Goal: Go to known website: Access a specific website the user already knows

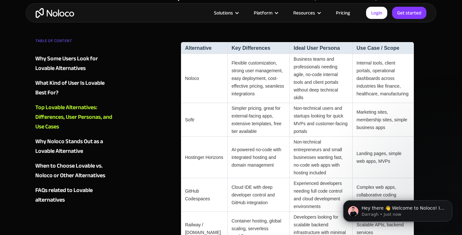
scroll to position [623, 0]
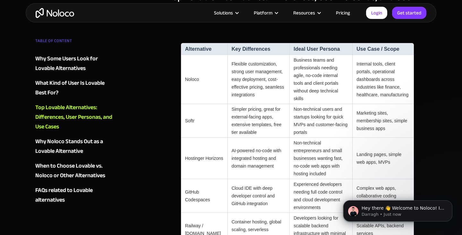
click at [190, 67] on td "Noloco" at bounding box center [204, 79] width 47 height 49
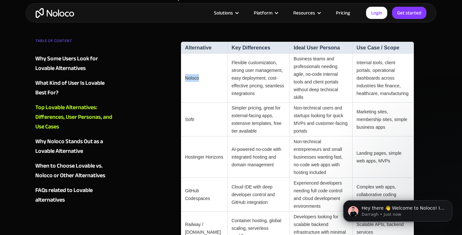
scroll to position [609, 0]
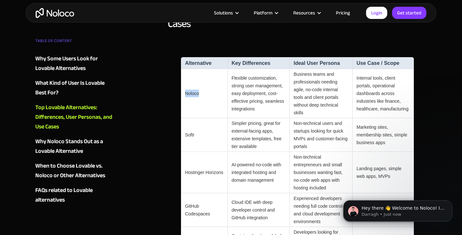
copy td "Noloco"
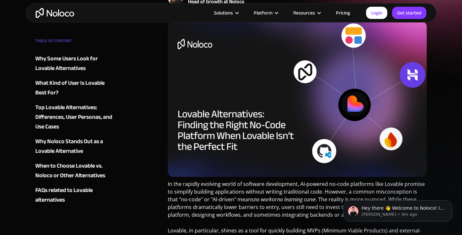
scroll to position [114, 0]
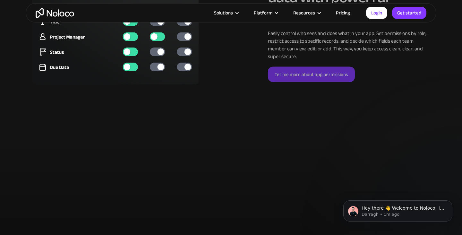
scroll to position [1792, 0]
